Goal: Task Accomplishment & Management: Use online tool/utility

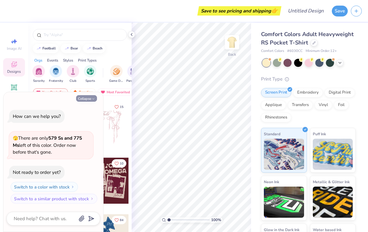
click at [90, 99] on button "Collapse" at bounding box center [86, 98] width 21 height 7
type textarea "x"
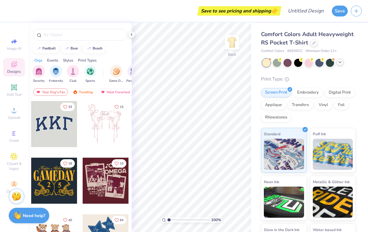
click at [341, 62] on polyline at bounding box center [339, 62] width 2 height 1
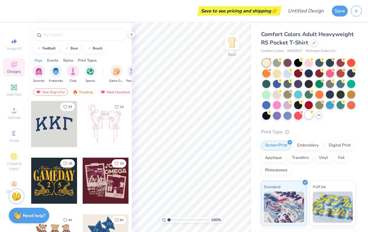
click at [307, 116] on div at bounding box center [308, 115] width 8 height 8
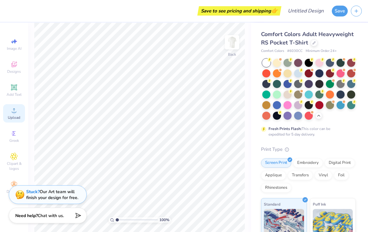
click at [16, 120] on span "Upload" at bounding box center [14, 117] width 12 height 5
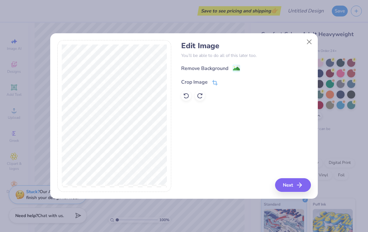
click at [213, 84] on icon at bounding box center [215, 83] width 6 height 6
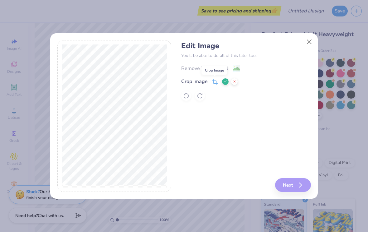
click at [213, 85] on icon at bounding box center [215, 82] width 6 height 6
click at [308, 44] on button "Close" at bounding box center [309, 42] width 12 height 12
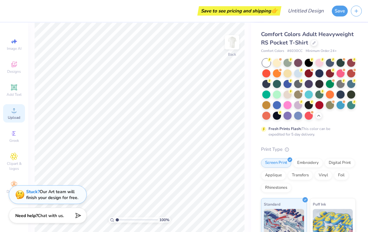
click at [10, 116] on div "Upload" at bounding box center [14, 113] width 22 height 18
click at [13, 91] on icon at bounding box center [13, 87] width 7 height 7
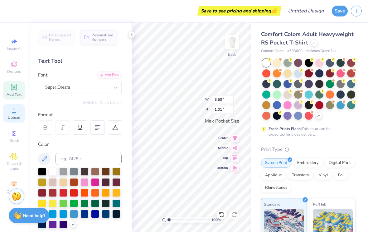
click at [15, 112] on icon at bounding box center [13, 110] width 7 height 7
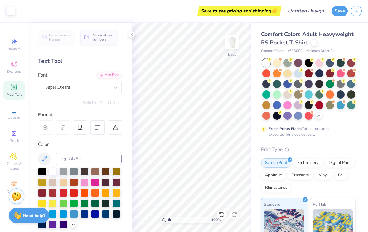
type input "1.11051475655397"
type textarea "x"
type input "1.35618530857054"
type textarea "x"
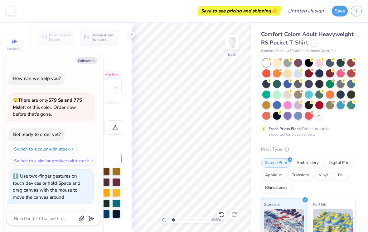
type input "2.05004074154052"
click at [88, 62] on button "Collapse" at bounding box center [86, 60] width 21 height 7
type textarea "x"
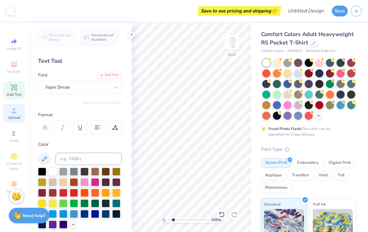
click at [18, 111] on div "Upload" at bounding box center [14, 113] width 22 height 18
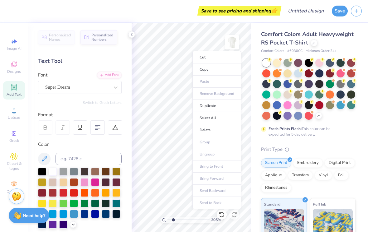
click at [212, 81] on ul "Cut Copy Paste Remove Background Duplicate Select All Delete Group Ungroup Brin…" at bounding box center [216, 130] width 49 height 158
click at [14, 73] on span "Designs" at bounding box center [14, 71] width 14 height 5
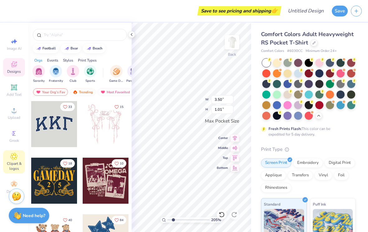
click at [17, 160] on icon at bounding box center [13, 156] width 7 height 7
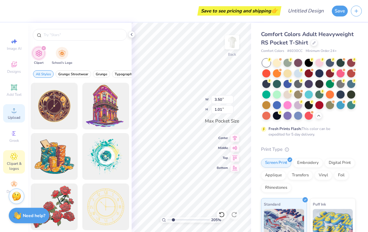
click at [18, 108] on div "Upload" at bounding box center [14, 113] width 22 height 18
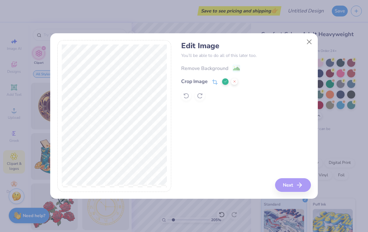
click at [213, 83] on icon at bounding box center [215, 82] width 6 height 6
click at [235, 69] on div "Remove Background Crop Image" at bounding box center [245, 82] width 129 height 36
click at [236, 67] on div "Remove Background Crop Image" at bounding box center [245, 82] width 129 height 36
click at [218, 67] on div "Remove Background Crop Image" at bounding box center [245, 82] width 129 height 36
click at [214, 85] on icon at bounding box center [215, 82] width 6 height 6
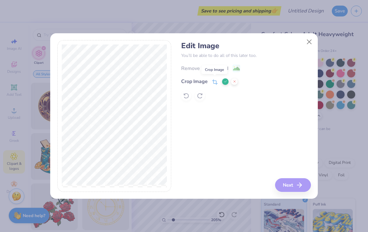
click at [213, 84] on icon at bounding box center [215, 82] width 6 height 6
click at [217, 79] on span at bounding box center [215, 81] width 6 height 7
click at [214, 79] on icon at bounding box center [215, 82] width 6 height 6
click at [214, 84] on icon at bounding box center [215, 81] width 4 height 4
click at [226, 80] on icon at bounding box center [225, 82] width 4 height 4
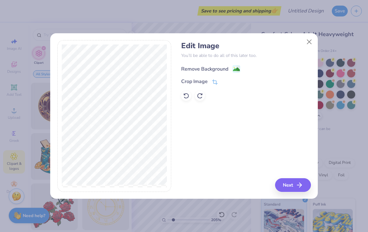
click at [234, 70] on image at bounding box center [236, 69] width 7 height 7
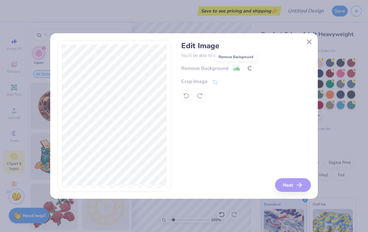
click at [238, 71] on div "Remove Background Crop Image" at bounding box center [245, 82] width 129 height 36
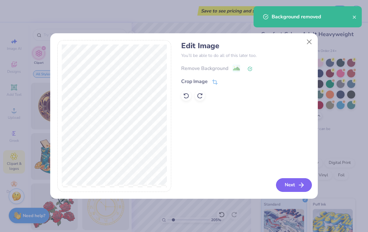
click at [292, 181] on button "Next" at bounding box center [294, 186] width 36 height 14
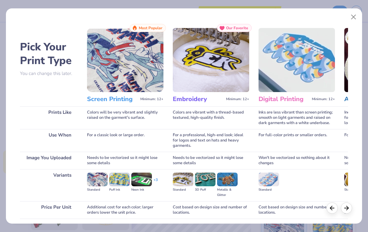
click at [154, 71] on img at bounding box center [125, 60] width 76 height 64
click at [145, 39] on img at bounding box center [125, 60] width 76 height 64
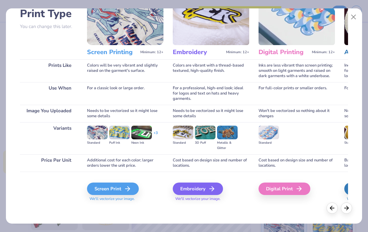
scroll to position [47, 0]
click at [123, 187] on div "Screen Print" at bounding box center [114, 189] width 52 height 12
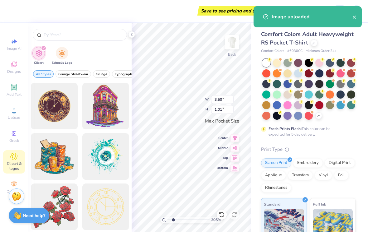
type input "2.05004074154052"
type input "3.43"
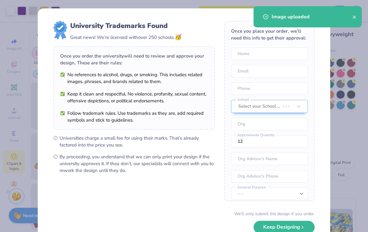
type input "3.05275359455888"
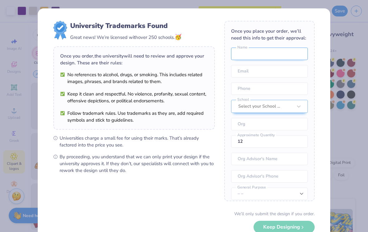
click at [293, 54] on input "text" at bounding box center [269, 54] width 77 height 12
type input "[PERSON_NAME]"
type input "[EMAIL_ADDRESS][DOMAIN_NAME]"
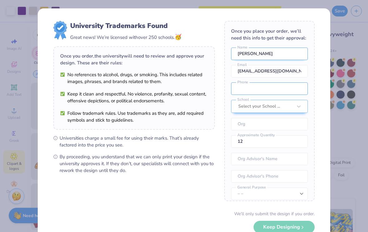
type input "[PHONE_NUMBER]"
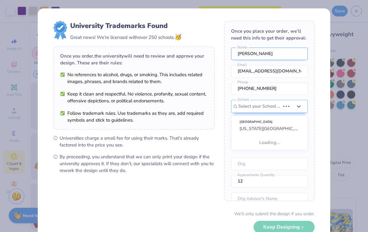
scroll to position [28, 0]
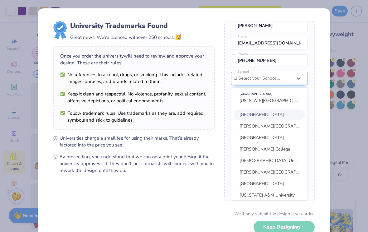
click at [251, 208] on input "text" at bounding box center [269, 214] width 77 height 12
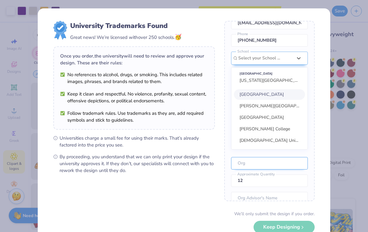
scroll to position [52, 0]
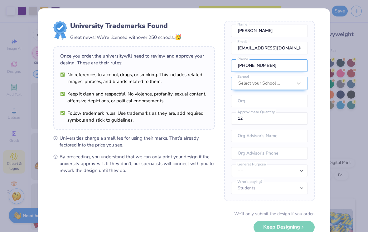
click at [287, 71] on input "[PHONE_NUMBER]" at bounding box center [269, 66] width 77 height 12
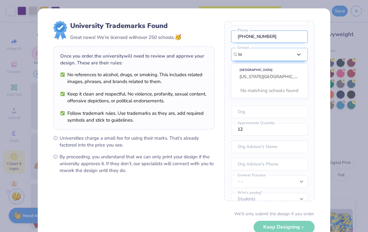
scroll to position [0, 0]
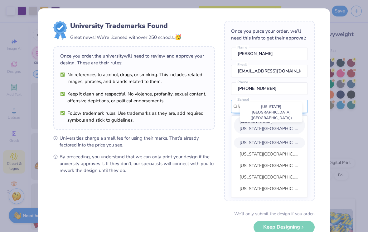
click at [271, 130] on span "[US_STATE][GEOGRAPHIC_DATA] ([GEOGRAPHIC_DATA])" at bounding box center [297, 129] width 116 height 6
type input "loui"
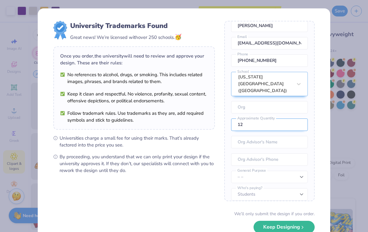
scroll to position [27, 0]
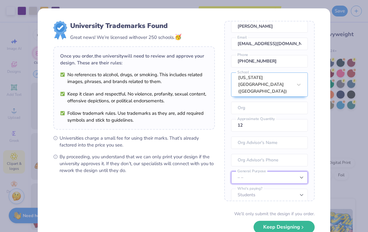
click at [274, 172] on select "– – Member apparel for registered Student Organization / Department / School Fu…" at bounding box center [269, 178] width 77 height 12
select select "Member apparel for registered Student Organization / Department / School"
click at [272, 191] on select "Students University" at bounding box center [269, 195] width 77 height 12
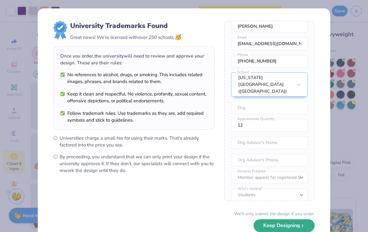
click at [290, 224] on button "Keep Designing" at bounding box center [283, 226] width 61 height 13
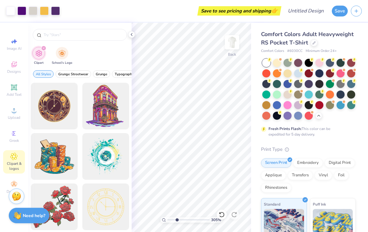
scroll to position [0, 0]
click at [133, 37] on div at bounding box center [131, 34] width 7 height 7
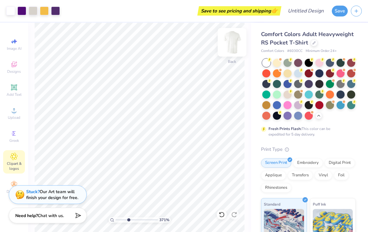
click at [230, 42] on img at bounding box center [231, 42] width 25 height 25
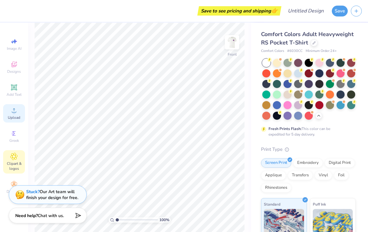
click at [16, 120] on span "Upload" at bounding box center [14, 117] width 12 height 5
click at [227, 45] on img at bounding box center [231, 42] width 25 height 25
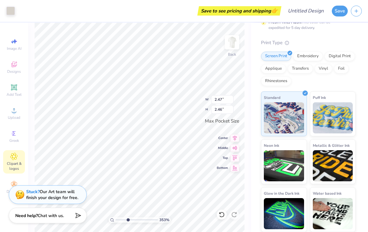
scroll to position [107, 0]
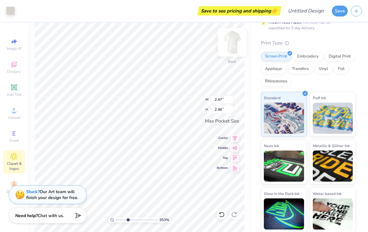
click at [228, 47] on img at bounding box center [231, 42] width 25 height 25
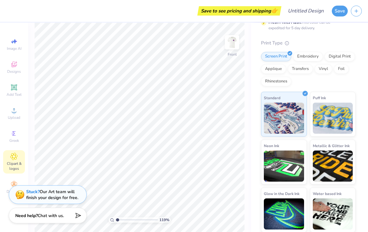
type input "1"
click at [15, 113] on circle at bounding box center [13, 112] width 3 height 3
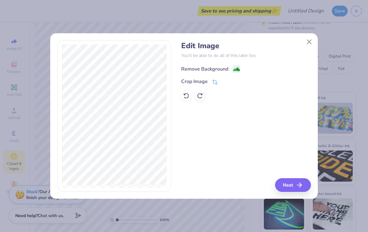
click at [233, 68] on image at bounding box center [236, 69] width 7 height 7
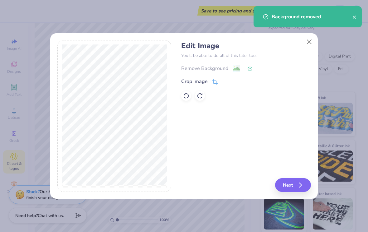
click at [238, 67] on div "Remove Background" at bounding box center [245, 68] width 129 height 8
click at [251, 68] on polyline at bounding box center [250, 68] width 2 height 2
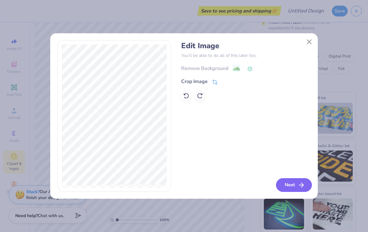
click at [292, 189] on button "Next" at bounding box center [294, 186] width 36 height 14
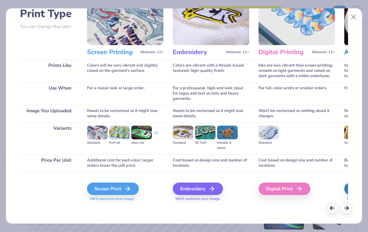
scroll to position [47, 0]
click at [113, 195] on div "Screen Print" at bounding box center [114, 189] width 52 height 12
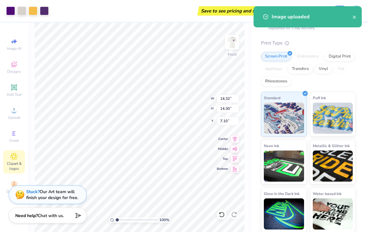
type input "10.92"
type input "10.91"
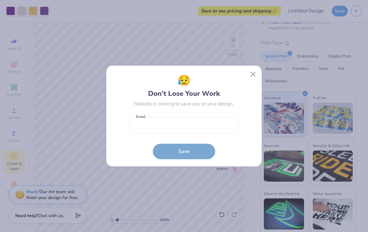
type input "4.66"
click at [252, 77] on button "Close" at bounding box center [253, 75] width 12 height 12
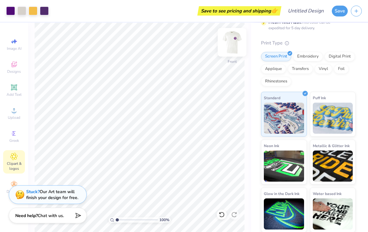
click at [235, 41] on img at bounding box center [231, 42] width 25 height 25
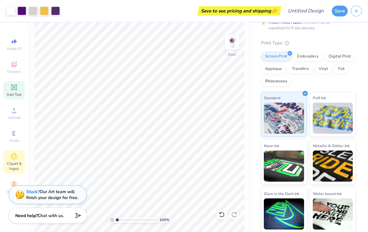
click at [12, 90] on icon at bounding box center [14, 87] width 6 height 6
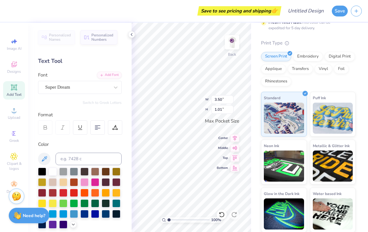
type input "1.52"
type input "0.61"
type input "2.06235913158737"
type input "1.52"
type input "0.61"
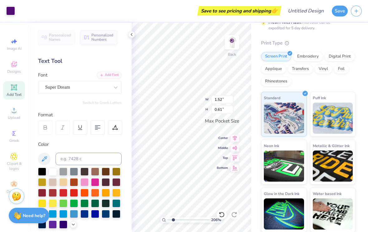
click at [10, 89] on div "Add Text" at bounding box center [14, 90] width 22 height 18
type input "2.06235913158737"
type input "3.50"
type input "1.01"
click at [12, 93] on div "Add Text" at bounding box center [14, 90] width 22 height 18
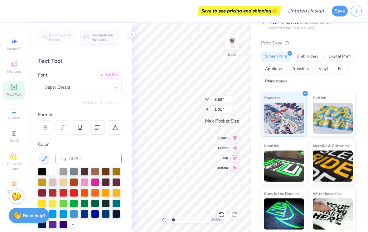
click at [12, 94] on span "Add Text" at bounding box center [14, 94] width 15 height 5
click at [132, 33] on icon at bounding box center [131, 34] width 5 height 5
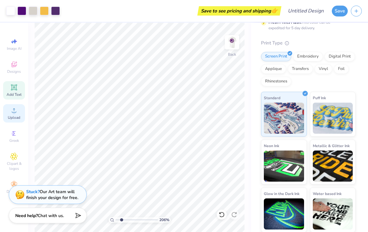
click at [14, 112] on icon at bounding box center [14, 110] width 4 height 4
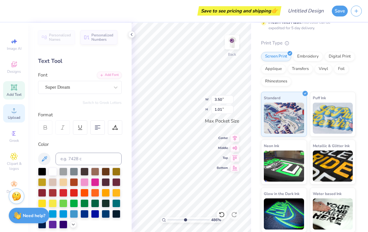
type input "4.85651142250929"
type input "2.47"
type input "2.46"
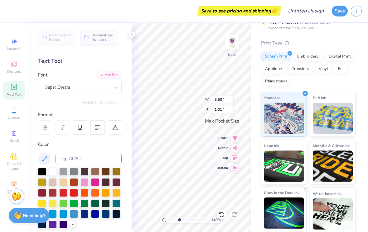
click at [298, 229] on div "Glow in the Dark Ink" at bounding box center [284, 209] width 46 height 45
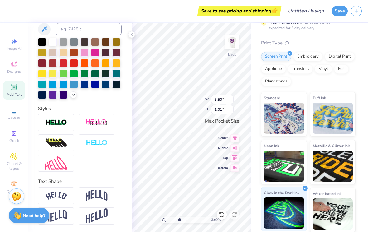
scroll to position [130, 0]
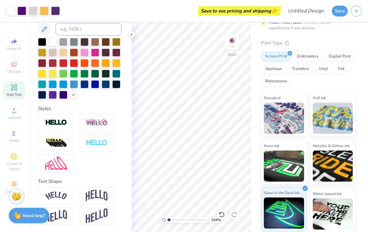
type input "1"
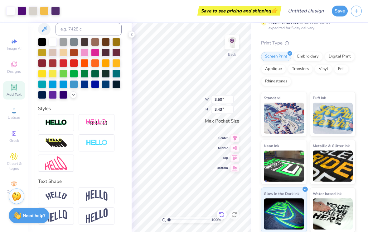
click at [218, 219] on div at bounding box center [222, 215] width 10 height 10
click at [219, 215] on icon at bounding box center [221, 215] width 6 height 6
type input "1.01"
click at [224, 214] on icon at bounding box center [221, 215] width 5 height 6
click at [223, 216] on icon at bounding box center [221, 215] width 6 height 6
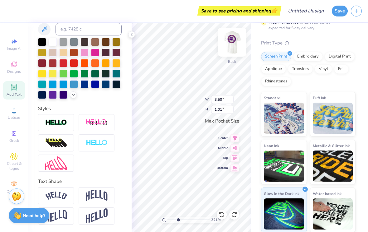
click at [232, 46] on img at bounding box center [231, 42] width 25 height 25
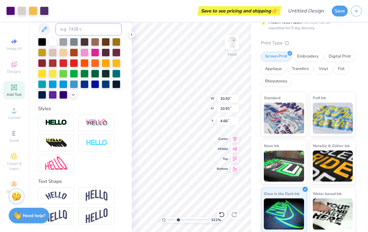
type input "3.20606626802261"
type input "3.90"
click at [133, 35] on icon at bounding box center [131, 34] width 5 height 5
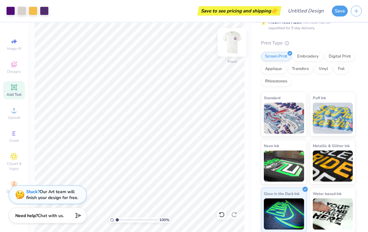
click at [232, 42] on img at bounding box center [231, 42] width 25 height 25
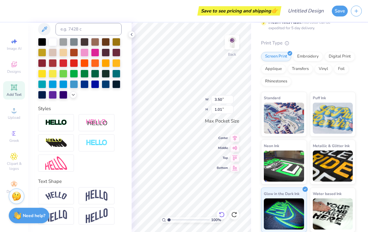
click at [219, 212] on icon at bounding box center [221, 215] width 6 height 6
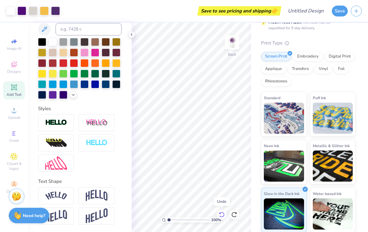
click at [219, 215] on icon at bounding box center [221, 215] width 6 height 6
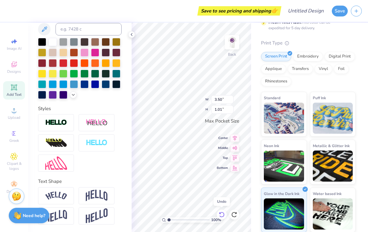
click at [219, 214] on icon at bounding box center [219, 213] width 1 height 1
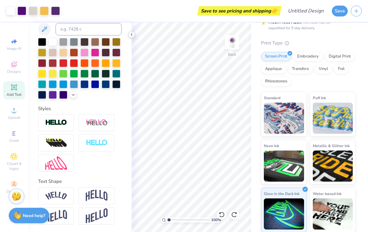
click at [132, 36] on icon at bounding box center [131, 34] width 5 height 5
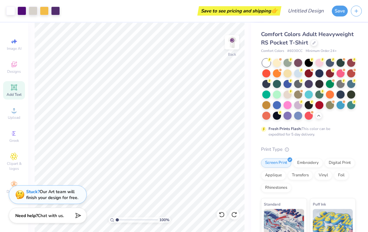
scroll to position [0, 0]
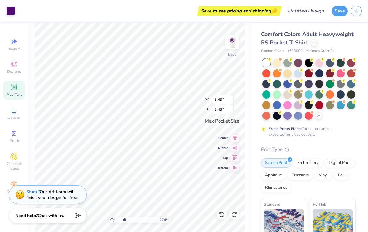
type input "2.7399847566156"
type input "3.42"
type input "2.7399847566156"
type input "3.43"
type input "3.42"
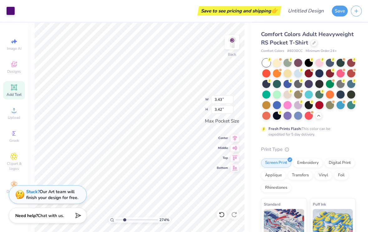
type input "2.7399847566156"
type input "3.42"
type input "2.7399847566156"
type input "2.47"
type input "2.46"
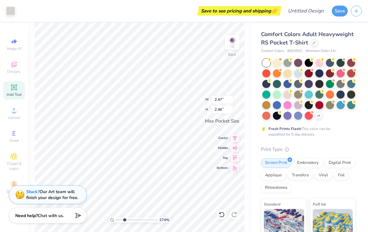
type input "2.7399847566156"
type input "3.42"
type input "2.7399847566156"
type input "3.43"
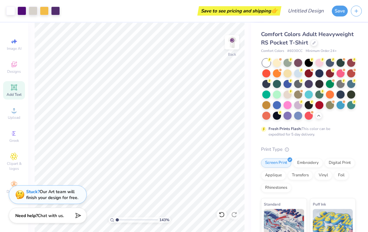
type input "1"
click at [232, 48] on img at bounding box center [231, 42] width 25 height 25
click at [232, 42] on img at bounding box center [231, 42] width 25 height 25
click at [299, 74] on div at bounding box center [298, 73] width 8 height 8
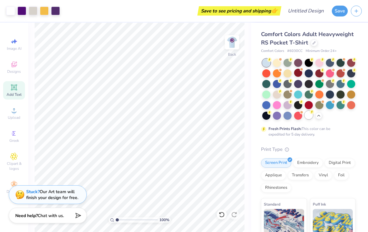
click at [307, 114] on div at bounding box center [308, 115] width 8 height 8
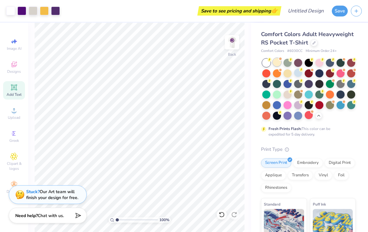
click at [277, 62] on div at bounding box center [277, 62] width 8 height 8
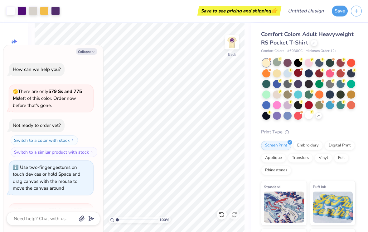
scroll to position [70, 0]
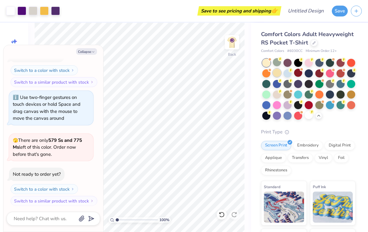
click at [278, 72] on div at bounding box center [277, 73] width 8 height 8
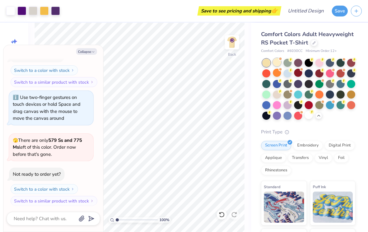
click at [275, 64] on div at bounding box center [277, 62] width 8 height 8
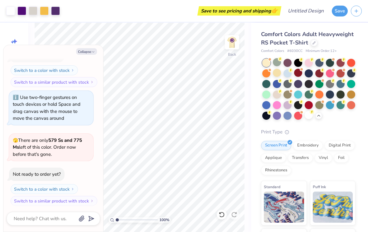
scroll to position [150, 0]
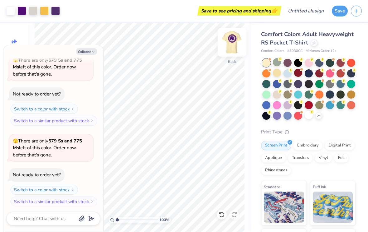
click at [230, 48] on img at bounding box center [231, 42] width 25 height 25
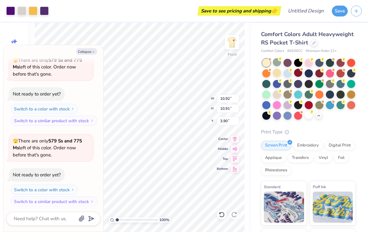
type textarea "x"
type input "9.33"
type input "9.32"
click at [88, 53] on button "Collapse" at bounding box center [86, 51] width 21 height 7
type textarea "x"
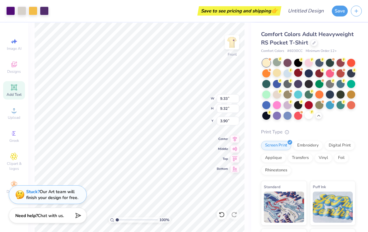
type input "4.93"
click at [14, 72] on span "Designs" at bounding box center [14, 71] width 14 height 5
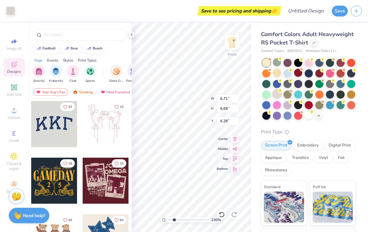
click at [275, 94] on div at bounding box center [277, 94] width 8 height 8
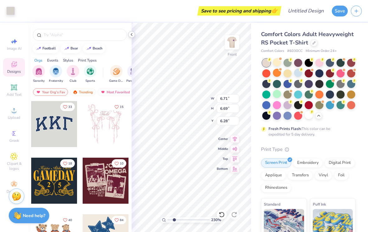
click at [131, 35] on icon at bounding box center [131, 34] width 5 height 5
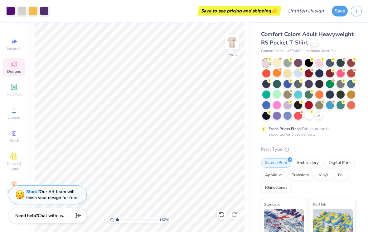
type input "1"
click at [233, 45] on img at bounding box center [231, 42] width 25 height 25
click at [336, 13] on button "Save" at bounding box center [340, 10] width 16 height 11
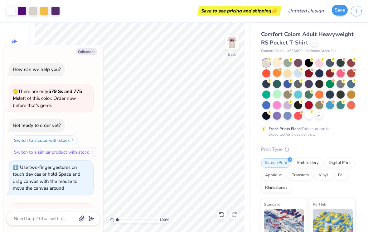
scroll to position [167, 0]
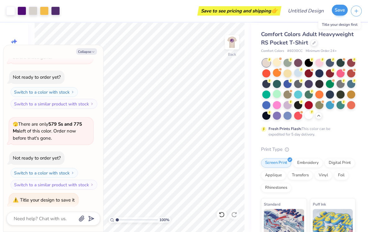
click at [337, 9] on button "Save" at bounding box center [340, 10] width 16 height 11
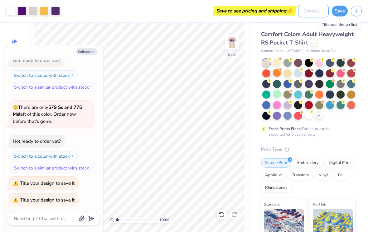
click at [312, 7] on input "Design Title" at bounding box center [313, 11] width 31 height 12
type textarea "x"
type input "CR"
type textarea "x"
type input "CR"
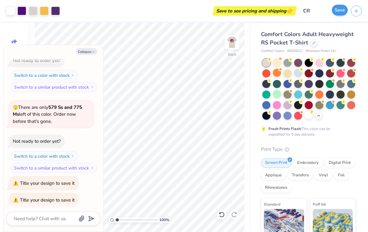
click at [333, 11] on button "Save" at bounding box center [340, 10] width 16 height 11
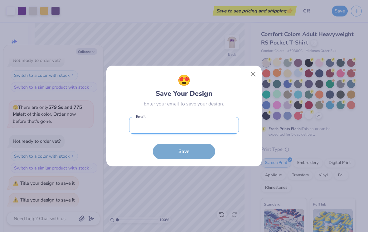
click at [218, 128] on input "email" at bounding box center [184, 125] width 110 height 17
type input "[EMAIL_ADDRESS][DOMAIN_NAME]"
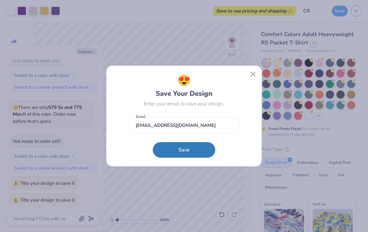
click at [198, 152] on button "Save" at bounding box center [184, 150] width 62 height 16
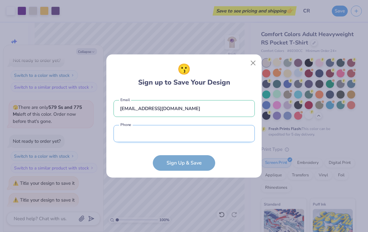
click at [222, 133] on input "tel" at bounding box center [183, 133] width 141 height 17
type input "[PHONE_NUMBER]"
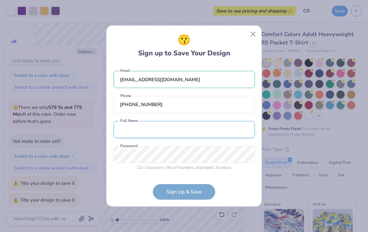
click at [211, 134] on input "text" at bounding box center [183, 129] width 141 height 17
type input "[PERSON_NAME]"
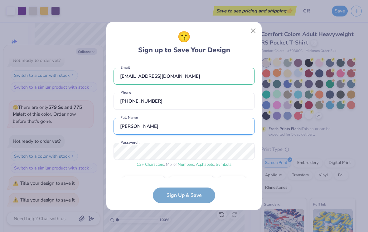
scroll to position [17, 0]
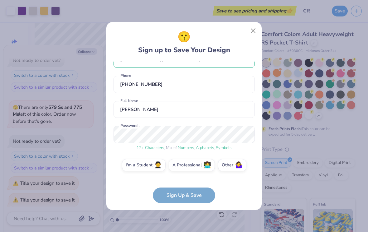
click at [354, 153] on div "😗 Sign up to Save Your Design [EMAIL_ADDRESS][DOMAIN_NAME] Email [PHONE_NUMBER]…" at bounding box center [184, 116] width 368 height 232
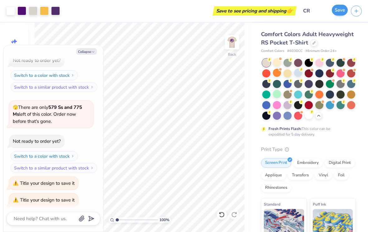
click at [338, 16] on button "Save" at bounding box center [340, 10] width 16 height 11
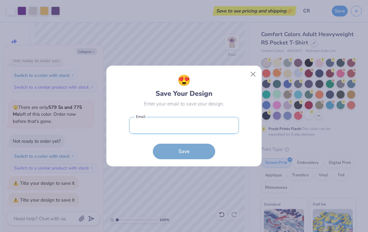
click at [226, 132] on input "email" at bounding box center [184, 125] width 110 height 17
type input "[EMAIL_ADDRESS][DOMAIN_NAME]"
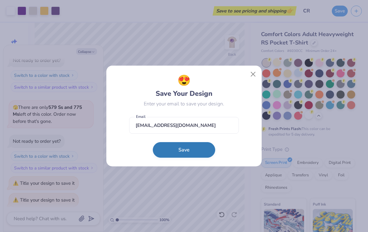
click at [195, 152] on button "Save" at bounding box center [184, 150] width 62 height 16
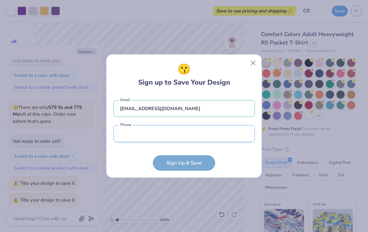
click at [226, 137] on input "tel" at bounding box center [183, 133] width 141 height 17
type input "[PHONE_NUMBER]"
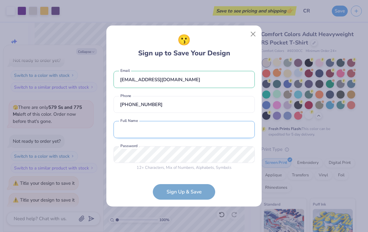
click at [214, 137] on input "text" at bounding box center [183, 129] width 141 height 17
type input "[PERSON_NAME]"
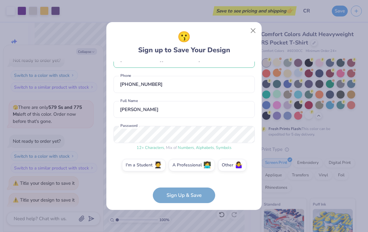
click at [188, 199] on form "[EMAIL_ADDRESS][DOMAIN_NAME] Email [PHONE_NUMBER] Phone [PERSON_NAME] Full Name…" at bounding box center [183, 133] width 141 height 142
click at [152, 175] on div "[EMAIL_ADDRESS][DOMAIN_NAME] Email [PHONE_NUMBER] Phone [PERSON_NAME] Full Name…" at bounding box center [183, 120] width 141 height 116
click at [150, 169] on label "I'm a Student 🧑‍🎓" at bounding box center [144, 164] width 44 height 12
click at [182, 182] on input "I'm a Student 🧑‍🎓" at bounding box center [184, 184] width 4 height 4
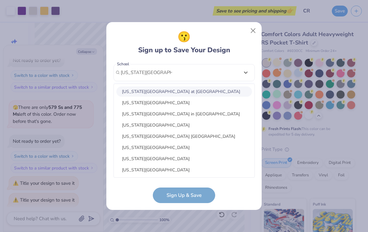
scroll to position [135, 0]
click at [223, 128] on div "[US_STATE][GEOGRAPHIC_DATA]" at bounding box center [184, 126] width 136 height 10
type input "[US_STATE][GEOGRAPHIC_DATA]"
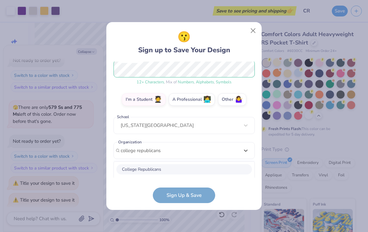
scroll to position [160, 0]
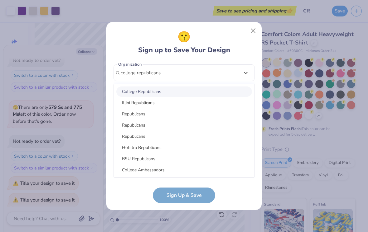
click at [224, 92] on div "College Republicans" at bounding box center [184, 92] width 136 height 10
type input "college republicans"
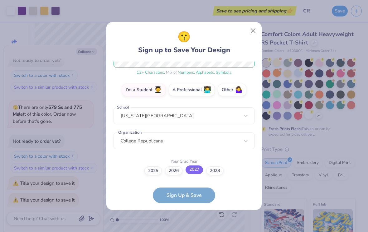
click at [191, 172] on label "2027" at bounding box center [193, 170] width 17 height 9
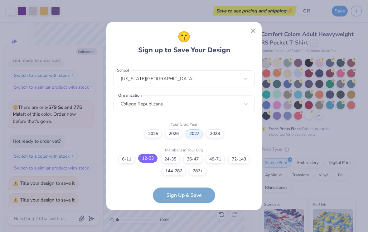
click at [150, 157] on label "12-23" at bounding box center [147, 158] width 19 height 9
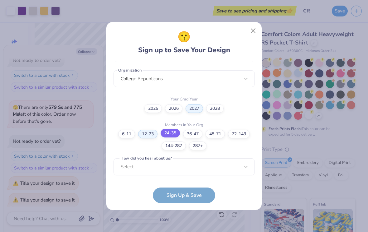
click at [165, 137] on div "6-11 12-23 [PHONE_NUMBER] [PHONE_NUMBER] [PHONE_NUMBER]+" at bounding box center [183, 140] width 141 height 21
click at [171, 131] on label "24-35" at bounding box center [169, 133] width 19 height 9
click at [153, 133] on label "12-23" at bounding box center [147, 133] width 19 height 9
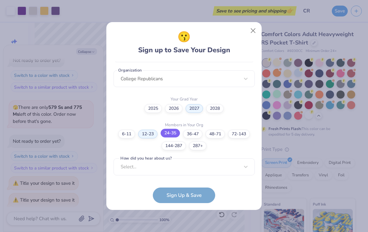
click at [165, 133] on label "24-35" at bounding box center [169, 133] width 19 height 9
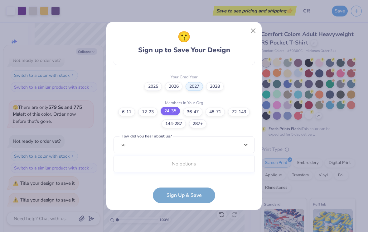
scroll to position [176, 0]
type input "s"
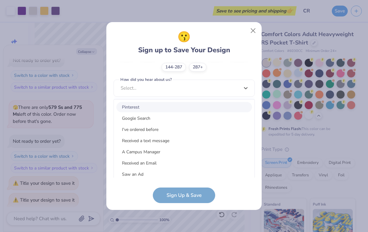
scroll to position [240, 0]
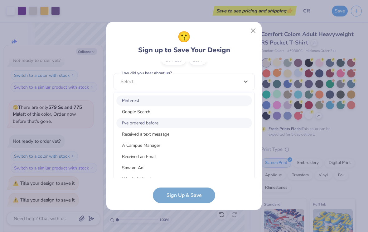
click at [211, 120] on div "I've ordered before" at bounding box center [184, 123] width 136 height 10
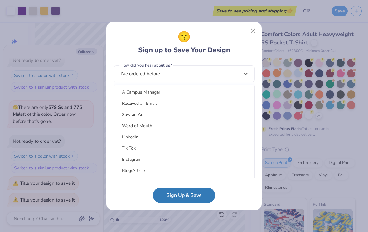
scroll to position [46, 0]
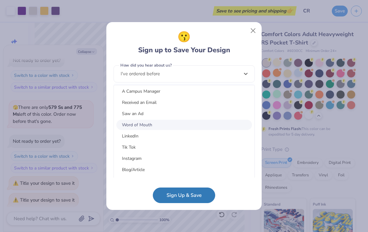
click at [217, 125] on div "Word of Mouth" at bounding box center [184, 125] width 136 height 10
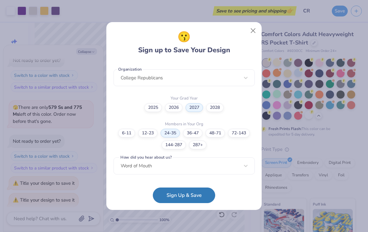
scroll to position [155, 0]
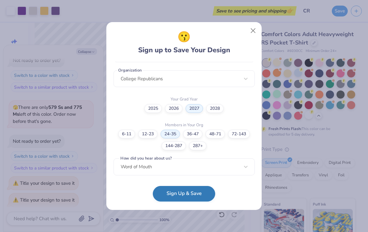
click at [189, 193] on button "Sign Up & Save" at bounding box center [184, 194] width 62 height 16
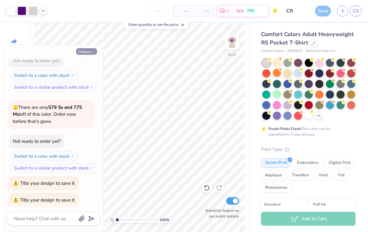
click at [92, 50] on icon "button" at bounding box center [93, 52] width 4 height 4
type textarea "x"
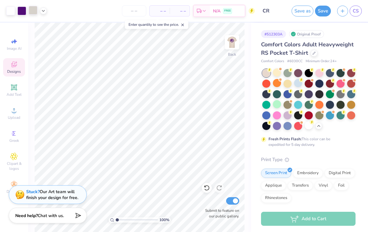
click at [34, 7] on div at bounding box center [33, 10] width 9 height 9
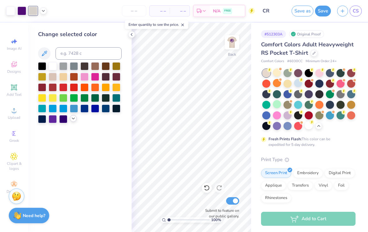
click at [75, 119] on icon at bounding box center [73, 118] width 5 height 5
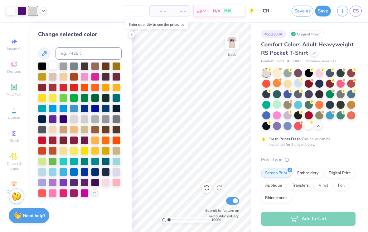
click at [55, 67] on div at bounding box center [53, 66] width 8 height 8
click at [309, 126] on div at bounding box center [308, 126] width 8 height 8
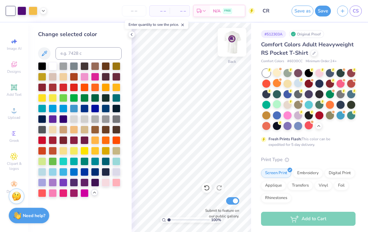
click at [237, 39] on img at bounding box center [231, 42] width 25 height 25
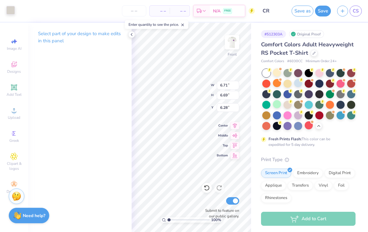
click at [11, 12] on div at bounding box center [10, 10] width 9 height 9
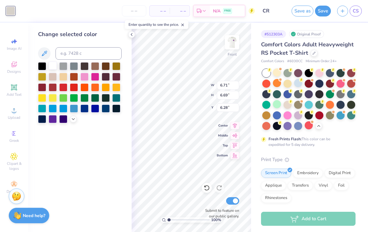
click at [53, 67] on div at bounding box center [53, 66] width 8 height 8
click at [72, 125] on div "Change selected color" at bounding box center [79, 128] width 103 height 210
click at [75, 118] on icon at bounding box center [73, 118] width 5 height 5
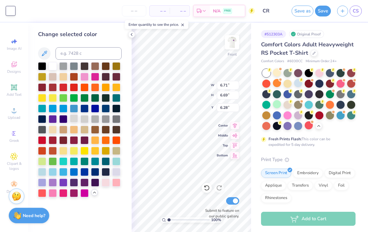
click at [73, 120] on div at bounding box center [74, 119] width 8 height 8
click at [56, 98] on div at bounding box center [53, 97] width 8 height 8
click at [63, 171] on div at bounding box center [63, 172] width 8 height 8
click at [102, 183] on div at bounding box center [106, 182] width 8 height 8
click at [105, 185] on div at bounding box center [106, 182] width 8 height 8
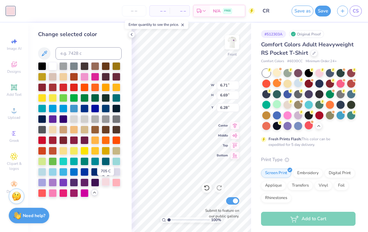
click at [107, 183] on div at bounding box center [106, 182] width 8 height 8
click at [101, 125] on div at bounding box center [80, 129] width 84 height 135
click at [74, 119] on div at bounding box center [74, 119] width 8 height 8
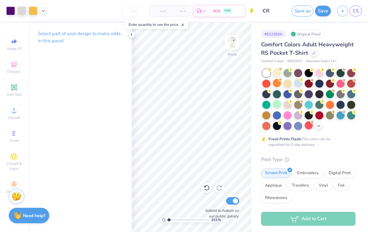
type input "1"
click at [23, 14] on div at bounding box center [21, 10] width 9 height 9
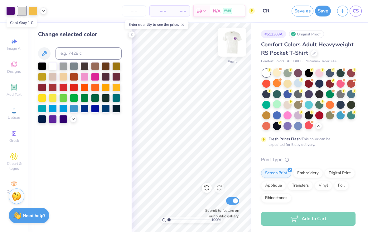
click at [230, 43] on img at bounding box center [231, 42] width 25 height 25
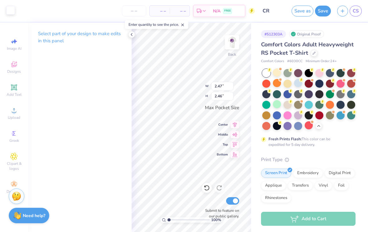
click at [9, 14] on div at bounding box center [10, 10] width 9 height 9
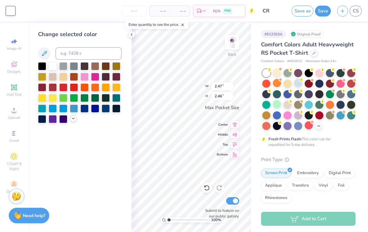
click at [73, 121] on icon at bounding box center [73, 118] width 5 height 5
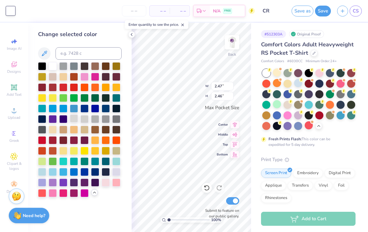
click at [77, 120] on div at bounding box center [74, 119] width 8 height 8
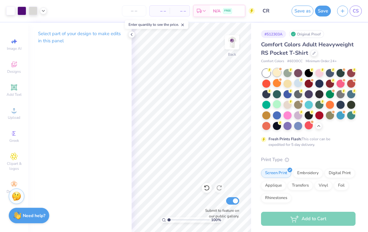
click at [275, 74] on div at bounding box center [277, 73] width 8 height 8
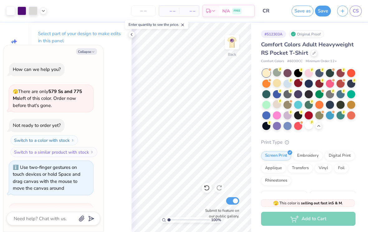
scroll to position [265, 0]
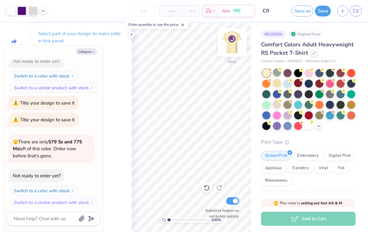
click at [232, 46] on img at bounding box center [231, 42] width 25 height 25
click at [227, 43] on img at bounding box center [231, 42] width 25 height 25
click at [276, 104] on div at bounding box center [277, 104] width 8 height 8
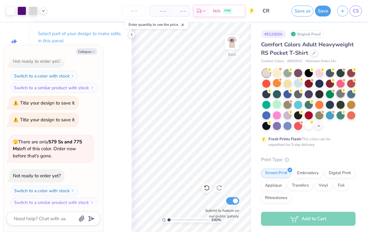
click at [338, 95] on div at bounding box center [340, 94] width 8 height 8
click at [276, 76] on div at bounding box center [277, 73] width 8 height 8
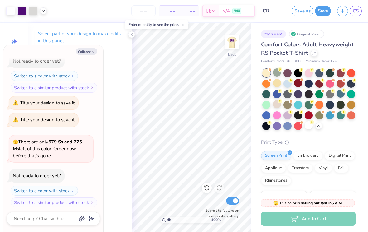
scroll to position [345, 0]
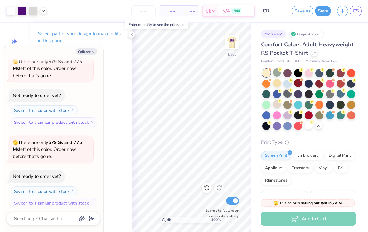
click at [288, 96] on div at bounding box center [287, 94] width 8 height 8
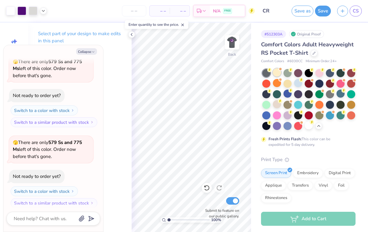
click at [275, 76] on div at bounding box center [277, 73] width 8 height 8
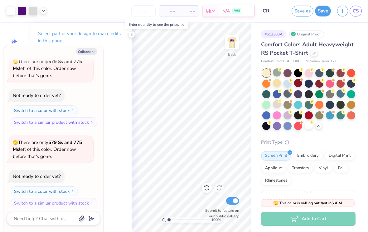
scroll to position [425, 0]
click at [275, 104] on div at bounding box center [277, 104] width 8 height 8
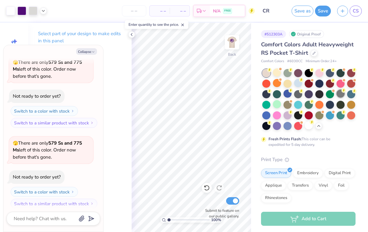
click at [339, 95] on div at bounding box center [340, 94] width 8 height 8
click at [299, 92] on icon at bounding box center [301, 90] width 4 height 4
click at [318, 123] on icon at bounding box center [318, 125] width 5 height 5
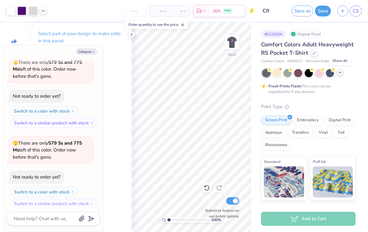
click at [339, 74] on icon at bounding box center [339, 72] width 5 height 5
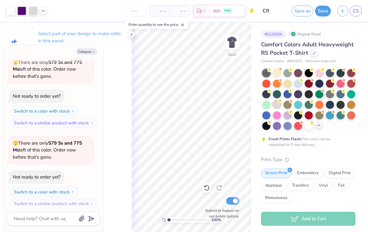
click at [278, 104] on div at bounding box center [277, 104] width 8 height 8
click at [287, 83] on div at bounding box center [287, 83] width 8 height 8
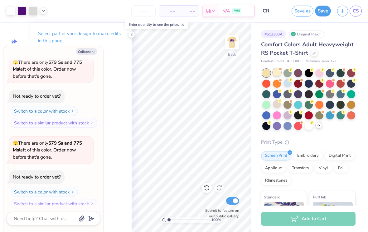
click at [277, 75] on div at bounding box center [277, 73] width 8 height 8
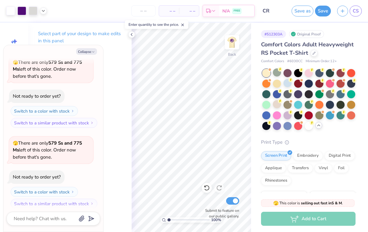
scroll to position [506, 0]
click at [89, 49] on button "Collapse" at bounding box center [86, 51] width 21 height 7
type textarea "x"
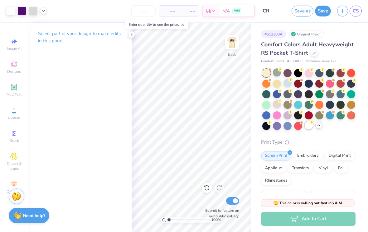
click at [309, 127] on div at bounding box center [308, 126] width 8 height 8
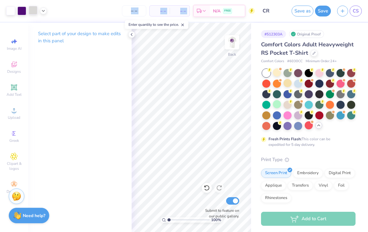
click at [31, 13] on div at bounding box center [33, 10] width 9 height 9
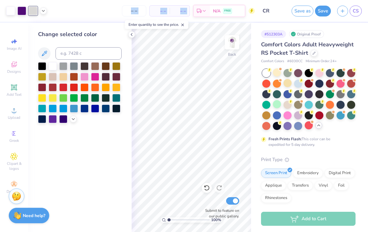
click at [81, 165] on div "Change selected color" at bounding box center [79, 128] width 103 height 210
click at [131, 36] on icon at bounding box center [131, 34] width 5 height 5
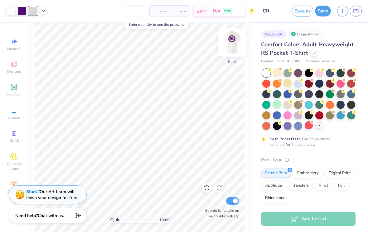
click at [229, 45] on img at bounding box center [231, 42] width 25 height 25
click at [22, 14] on div at bounding box center [21, 10] width 9 height 9
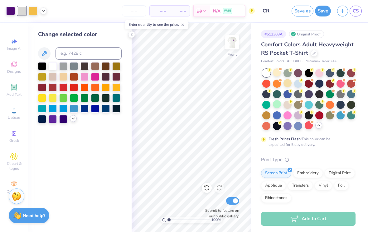
click at [73, 119] on polyline at bounding box center [73, 118] width 2 height 1
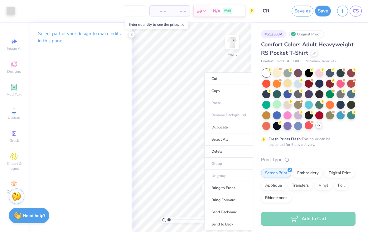
type input "6.29"
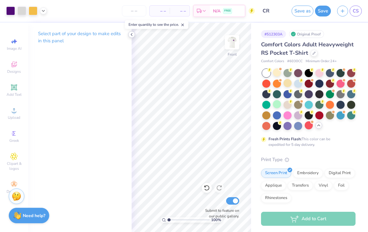
click at [130, 37] on div at bounding box center [131, 34] width 7 height 7
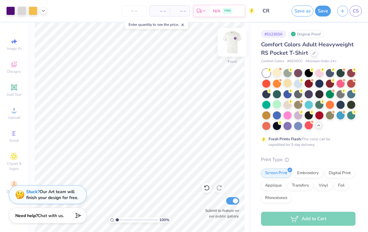
click at [234, 42] on img at bounding box center [231, 42] width 25 height 25
click at [228, 44] on img at bounding box center [231, 42] width 25 height 25
click at [240, 49] on img at bounding box center [231, 42] width 25 height 25
click at [238, 49] on div at bounding box center [231, 42] width 29 height 29
click at [234, 48] on img at bounding box center [231, 42] width 25 height 25
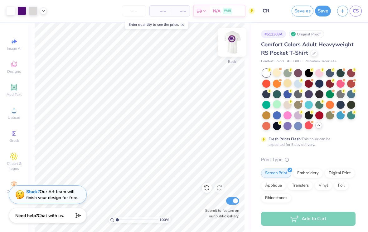
click at [232, 48] on img at bounding box center [231, 42] width 25 height 25
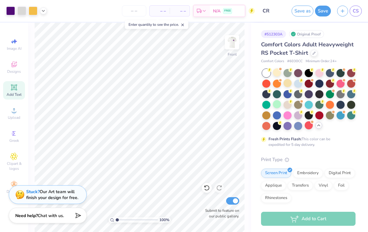
click at [11, 95] on span "Add Text" at bounding box center [14, 94] width 15 height 5
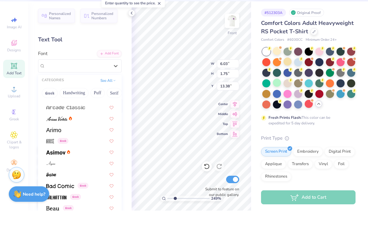
scroll to position [196, 0]
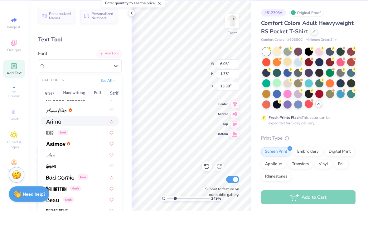
click at [89, 140] on div at bounding box center [79, 143] width 67 height 7
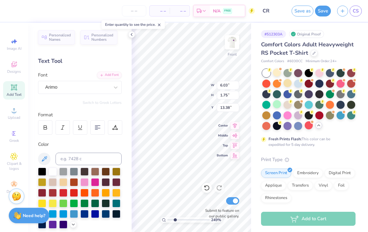
type input "2.4891892517125"
type input "6.25"
type input "1.71"
type input "13.39"
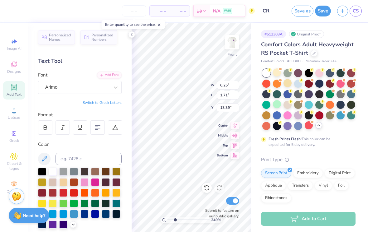
type input "2.4891892517125"
type textarea "T"
type textarea "2025"
type input "2.4891892517125"
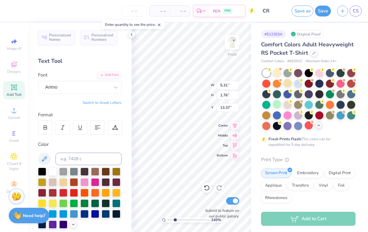
type input "11.49"
type input "2.4891892517125"
type input "2.81"
type input "0.93"
type input "12.33"
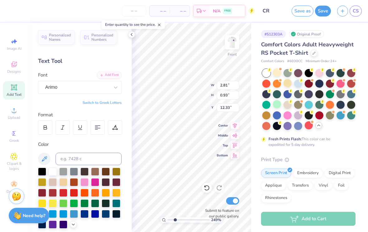
type input "2.4891892517125"
type input "11.64"
type input "2.4891892517125"
type input "2.10"
type input "0.70"
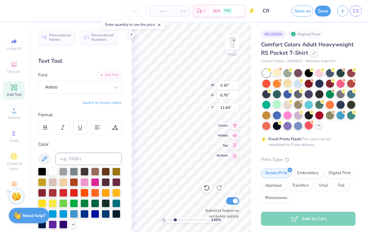
type input "2.4891892517125"
type input "11.75"
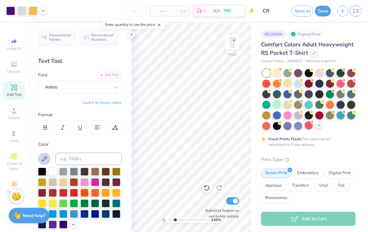
click at [48, 159] on button at bounding box center [44, 159] width 12 height 12
click at [46, 157] on icon at bounding box center [44, 158] width 7 height 7
click at [44, 159] on icon at bounding box center [44, 158] width 7 height 7
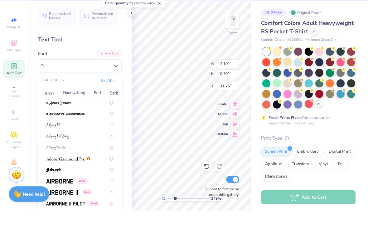
scroll to position [41, 0]
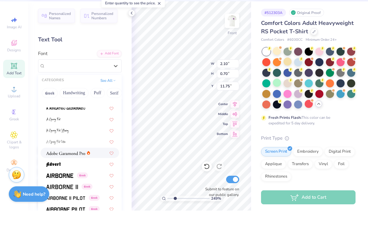
click at [76, 173] on img at bounding box center [65, 175] width 39 height 4
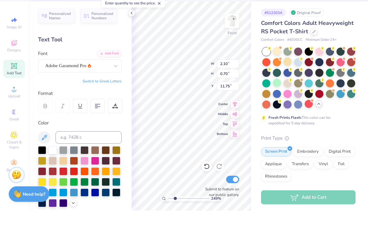
type input "2.4891892517125"
type input "1.88"
type input "0.71"
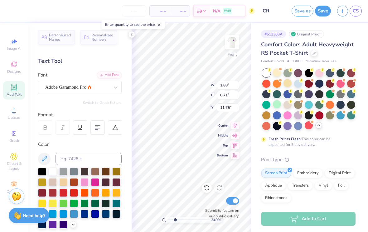
click at [96, 99] on div "Personalized Names Personalized Numbers Text Tool Add Font Font Adobe Garamond …" at bounding box center [79, 128] width 103 height 210
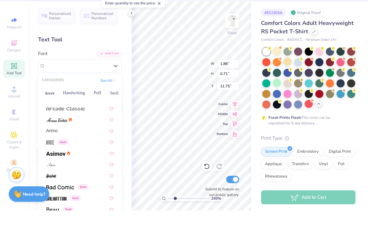
scroll to position [185, 0]
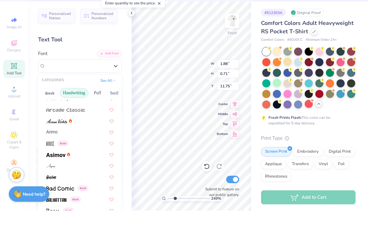
click at [81, 110] on button "Handwriting" at bounding box center [74, 115] width 29 height 10
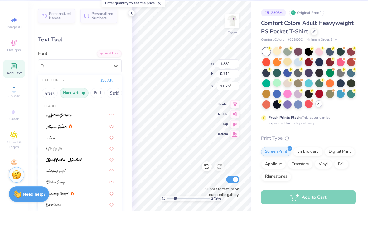
click at [112, 110] on button "Serif" at bounding box center [114, 115] width 15 height 10
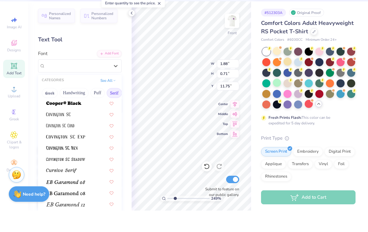
scroll to position [303, 0]
click at [90, 155] on div at bounding box center [79, 158] width 67 height 7
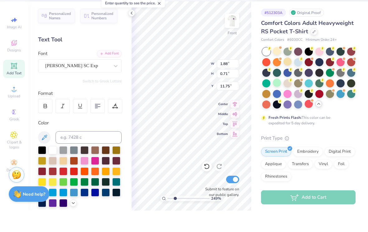
type input "2.4891892517125"
type input "2.12"
type input "0.74"
type input "11.73"
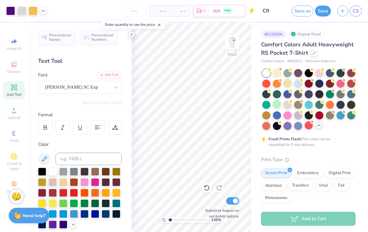
click at [135, 36] on div at bounding box center [131, 34] width 7 height 7
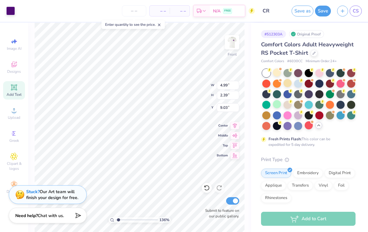
type input "1.35723776371493"
type input "0.79"
type input "0.76"
type input "7.71"
type input "1.35723776371493"
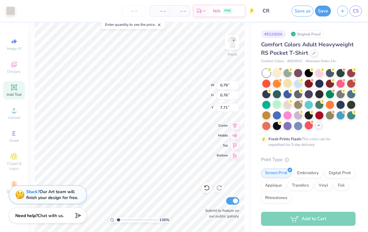
type input "4.13"
type input "1.65"
type input "7.20"
type input "1.35723776371493"
type input "4.09"
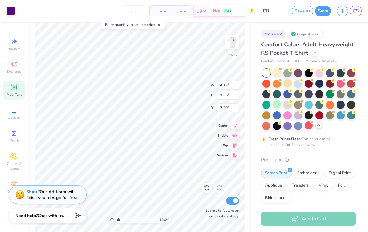
type input "1.64"
type input "1.35723776371493"
type input "7.27"
type input "1.35723776371493"
type input "6.71"
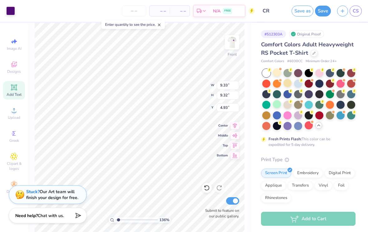
type input "6.69"
type input "6.29"
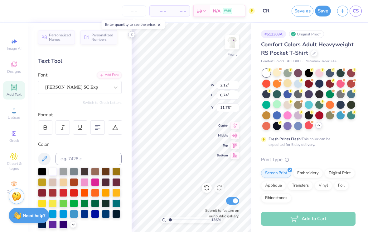
type input "1.35723776371493"
type input "11.64"
type input "1.35723776371493"
type input "1.78"
type input "0.62"
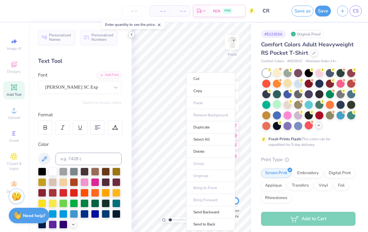
type input "1.35723776371493"
type input "11.70"
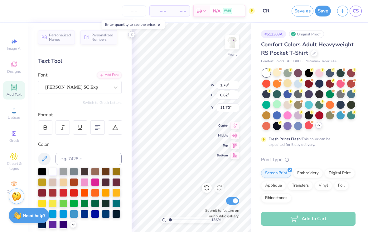
type input "1.35723776371493"
type input "11.57"
type input "1.35723776371493"
type input "12.11"
type input "1.35723776371493"
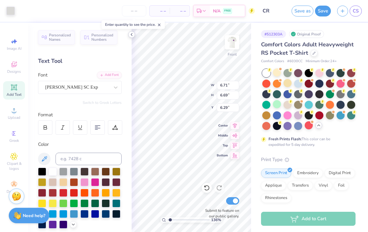
type input "1.78"
type input "0.62"
type input "12.11"
type input "1.35723776371493"
type input "2.15"
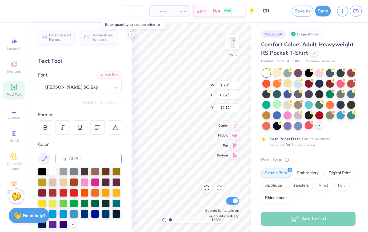
type input "0.75"
type input "11.98"
type input "1.35723776371493"
type input "11.64"
type input "1.35723776371493"
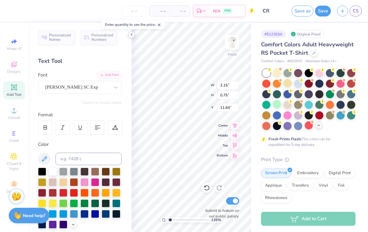
type input "11.81"
type input "1.35723776371493"
type input "11.64"
type input "1.35723776371493"
type input "2.87"
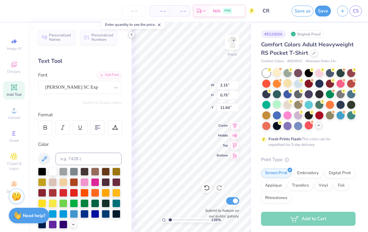
type input "1.00"
type input "11.39"
type input "1.35723776371493"
type input "11.64"
type input "1.35723776371493"
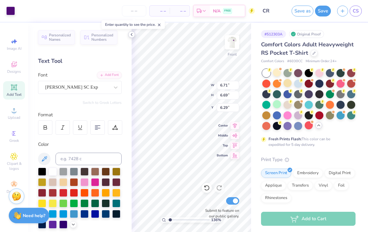
type input "2.87"
type input "1.00"
type input "11.64"
type input "1.35723776371493"
type input "14.73"
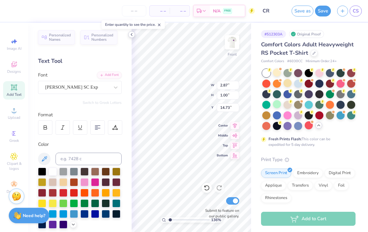
click at [132, 37] on icon at bounding box center [131, 34] width 5 height 5
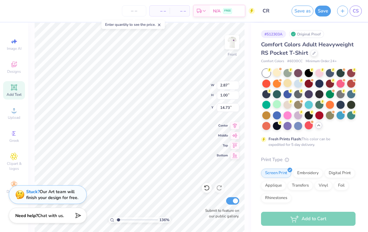
type input "1.35723776371493"
type input "14.69"
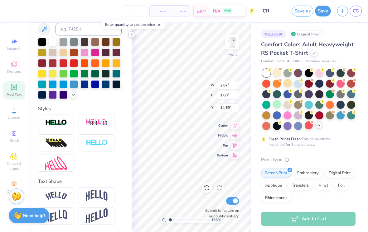
scroll to position [130, 0]
click at [60, 199] on img at bounding box center [56, 196] width 22 height 8
type input "1.35723776371493"
type input "4.19"
type input "1.36"
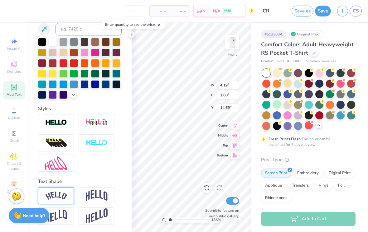
type input "14.52"
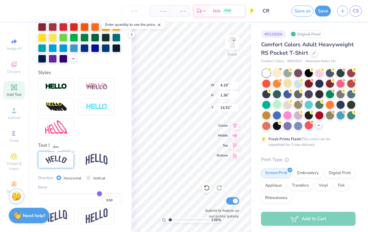
scroll to position [167, 0]
type input "0.47"
type input "0.44"
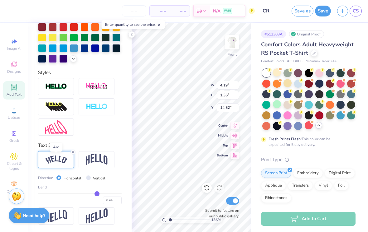
type input "0.43"
type input "0.4"
type input "0.40"
type input "0.38"
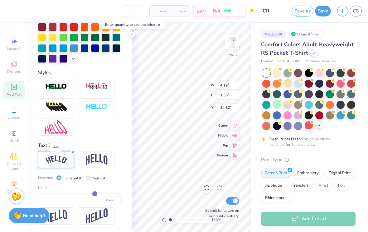
type input "0.38"
type input "0.36"
type input "0.33"
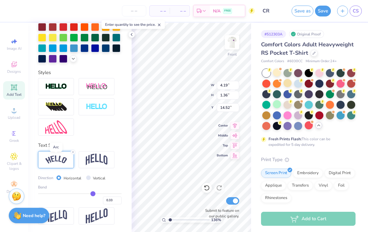
type input "0.3"
type input "0.30"
type input "0.27"
type input "0.25"
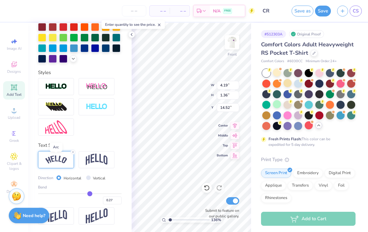
type input "0.25"
type input "0.21"
type input "0.18"
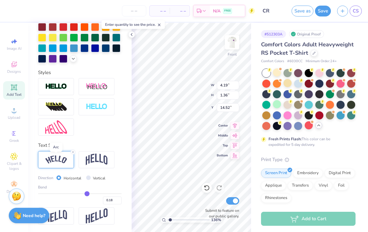
type input "0.15"
type input "0.13"
type input "0.1"
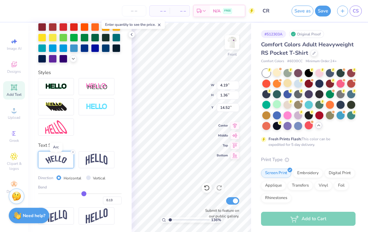
type input "0.10"
type input "0.09"
type input "0.07"
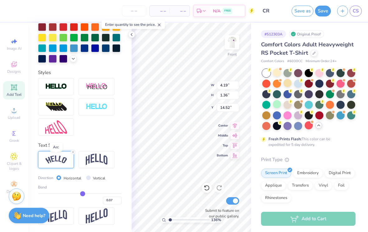
type input "0.05"
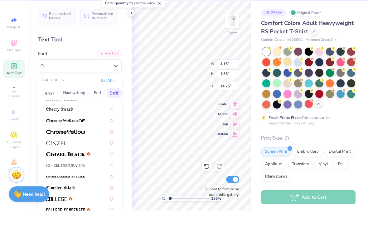
scroll to position [85, 0]
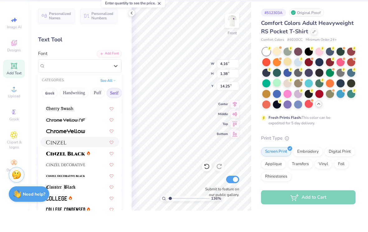
click at [81, 160] on div at bounding box center [79, 163] width 67 height 7
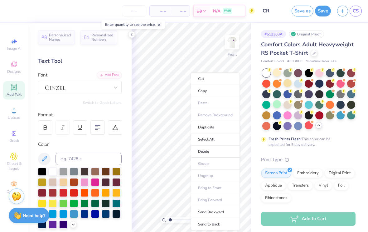
click at [57, 95] on div "Personalized Names Personalized Numbers Text Tool Add Font Font Switch to Greek…" at bounding box center [79, 128] width 103 height 210
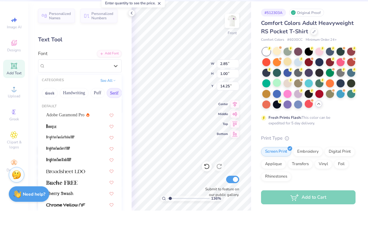
click at [115, 110] on button "Serif" at bounding box center [114, 115] width 15 height 10
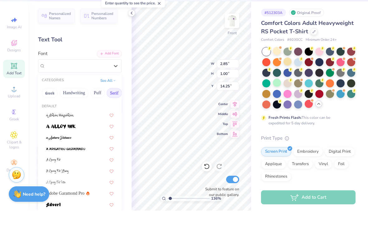
click at [120, 110] on button "Serif" at bounding box center [114, 115] width 15 height 10
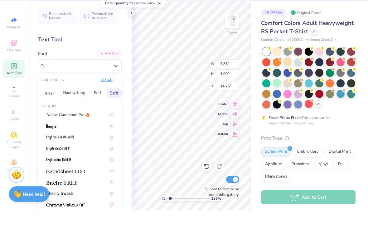
click at [110, 98] on button "See All" at bounding box center [107, 101] width 19 height 6
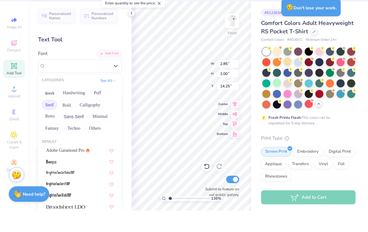
click at [51, 122] on button "Serif" at bounding box center [49, 127] width 15 height 10
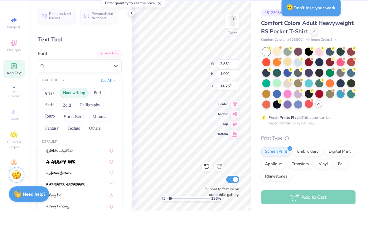
click at [68, 110] on button "Handwriting" at bounding box center [74, 115] width 29 height 10
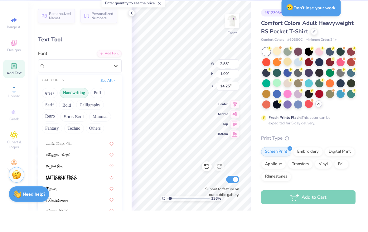
scroll to position [141, 0]
click at [77, 133] on button "Sans Serif" at bounding box center [73, 138] width 27 height 10
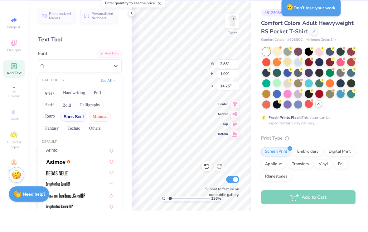
click at [102, 133] on button "Minimal" at bounding box center [100, 138] width 22 height 10
click at [79, 169] on div "Arimo" at bounding box center [79, 172] width 67 height 7
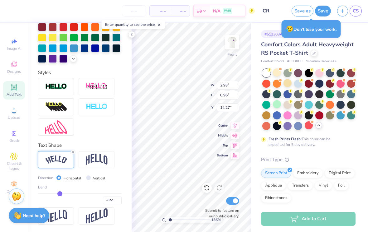
scroll to position [167, 0]
click at [91, 177] on div "Vertical" at bounding box center [96, 178] width 20 height 7
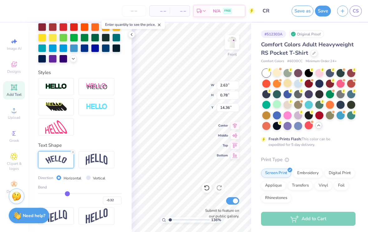
click at [88, 178] on input "Vertical" at bounding box center [88, 178] width 5 height 5
click at [60, 176] on input "Horizontal" at bounding box center [58, 178] width 5 height 5
click at [66, 198] on div "-0.32" at bounding box center [80, 198] width 84 height 11
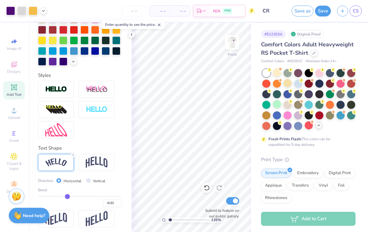
scroll to position [163, 0]
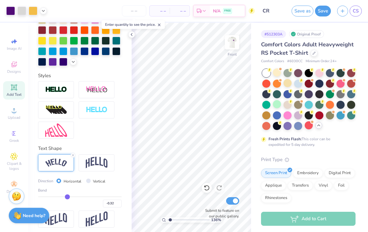
click at [69, 195] on div "Bend -0.32" at bounding box center [80, 198] width 84 height 20
click at [73, 197] on input "range" at bounding box center [80, 197] width 84 height 1
click at [132, 35] on icon at bounding box center [131, 34] width 5 height 5
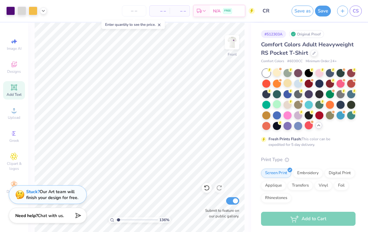
click at [161, 26] on icon at bounding box center [159, 25] width 4 height 4
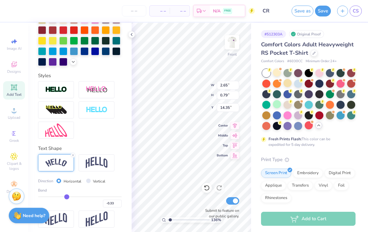
scroll to position [0, 0]
click at [130, 40] on div "Personalized Names Personalized Numbers Text Tool Add Font Font Arimo Switch to…" at bounding box center [79, 128] width 103 height 210
click at [133, 35] on icon at bounding box center [131, 34] width 5 height 5
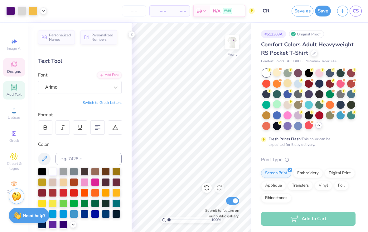
click at [17, 70] on span "Designs" at bounding box center [14, 71] width 14 height 5
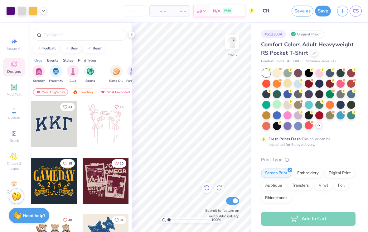
click at [204, 190] on icon at bounding box center [206, 188] width 6 height 6
click at [207, 189] on icon at bounding box center [206, 188] width 6 height 6
click at [208, 188] on icon at bounding box center [206, 188] width 6 height 6
click at [222, 191] on icon at bounding box center [219, 188] width 6 height 6
click at [220, 191] on icon at bounding box center [219, 188] width 6 height 6
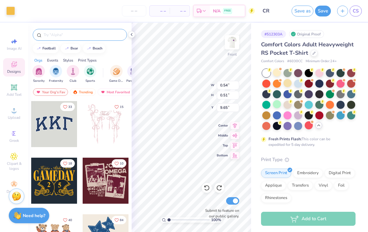
click at [52, 30] on div at bounding box center [80, 35] width 94 height 12
click at [55, 36] on input "text" at bounding box center [83, 35] width 80 height 6
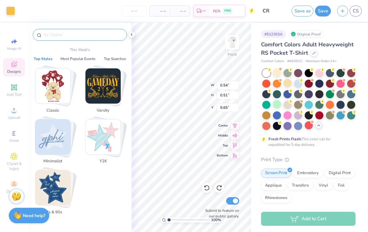
click at [55, 36] on input "text" at bounding box center [83, 35] width 80 height 6
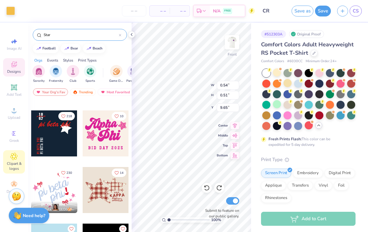
scroll to position [224, 0]
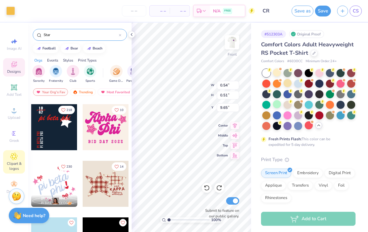
click at [17, 169] on span "Clipart & logos" at bounding box center [14, 166] width 22 height 10
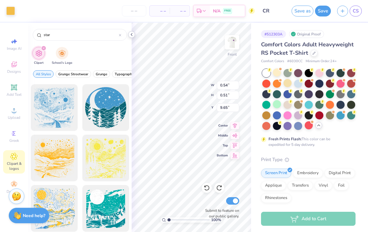
click at [132, 36] on icon at bounding box center [131, 34] width 5 height 5
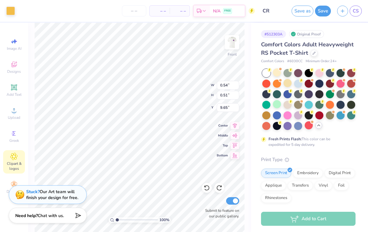
scroll to position [1110, 0]
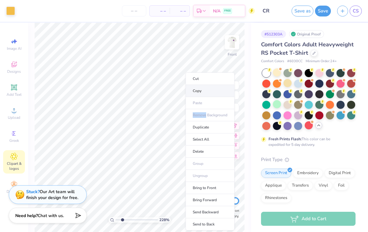
click at [211, 88] on li "Copy" at bounding box center [209, 91] width 49 height 12
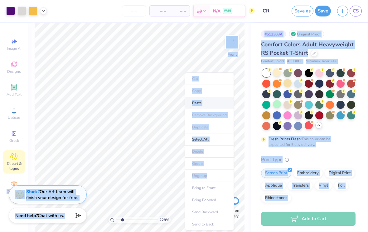
click at [205, 107] on li "Paste" at bounding box center [209, 103] width 49 height 12
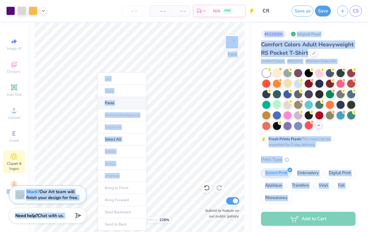
click at [131, 103] on li "Paste" at bounding box center [122, 103] width 49 height 12
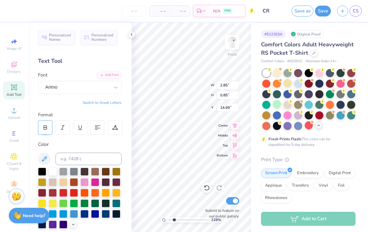
click at [42, 124] on div at bounding box center [45, 128] width 14 height 14
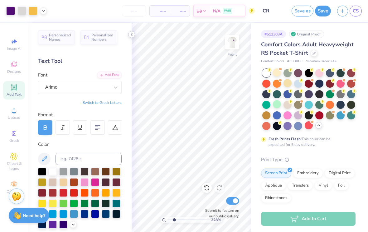
click at [133, 32] on icon at bounding box center [131, 34] width 5 height 5
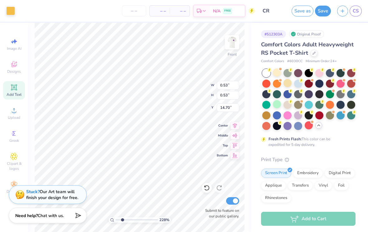
scroll to position [0, 0]
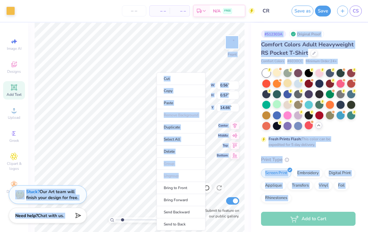
click at [170, 174] on ul "Cut Copy Paste Remove Background Duplicate Select All Delete Group Ungroup Brin…" at bounding box center [180, 152] width 49 height 158
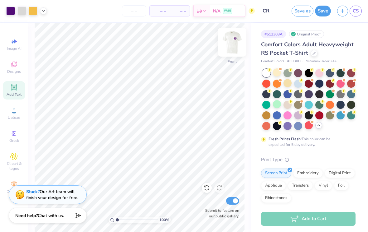
click at [237, 38] on img at bounding box center [231, 42] width 25 height 25
click at [227, 50] on img at bounding box center [231, 42] width 25 height 25
click at [323, 8] on button "Save" at bounding box center [323, 10] width 16 height 11
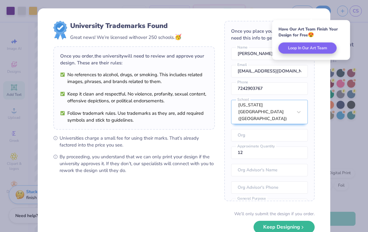
click at [340, 24] on div "Have Our Art Team Finish Your Design for Free 😍 Loop In Our Art Team" at bounding box center [311, 40] width 78 height 40
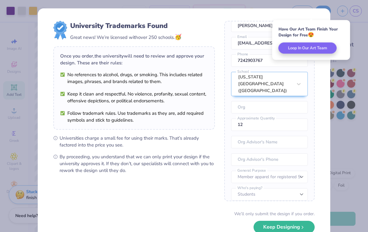
scroll to position [27, 0]
click at [275, 229] on button "Keep Designing" at bounding box center [283, 226] width 61 height 13
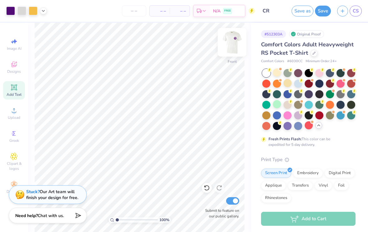
click at [229, 43] on img at bounding box center [231, 42] width 25 height 25
click at [229, 47] on img at bounding box center [231, 42] width 25 height 25
click at [230, 48] on img at bounding box center [231, 42] width 25 height 25
click at [235, 48] on img at bounding box center [231, 42] width 25 height 25
